Goal: Navigation & Orientation: Find specific page/section

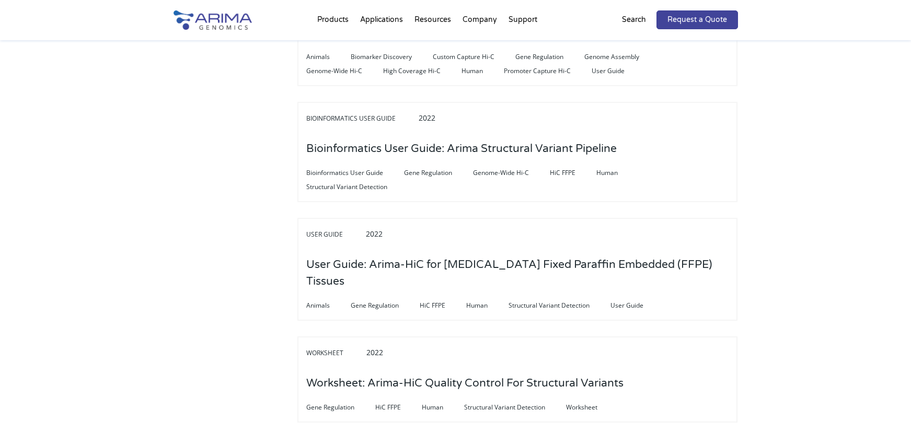
scroll to position [710, 0]
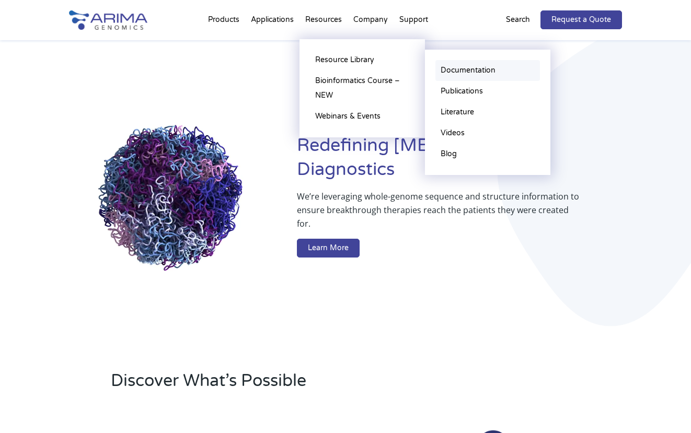
click at [459, 70] on link "Documentation" at bounding box center [487, 70] width 104 height 21
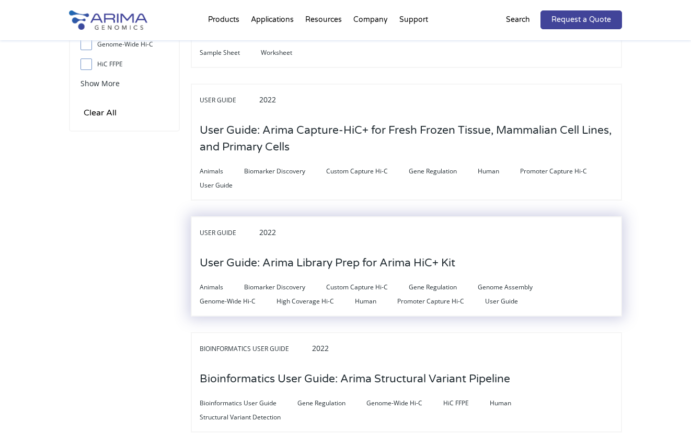
scroll to position [502, 0]
